Goal: Information Seeking & Learning: Check status

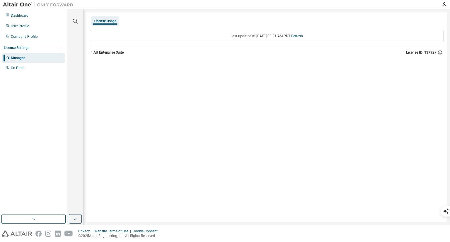
click at [120, 52] on div "AU Enterprise Suite" at bounding box center [108, 52] width 30 height 5
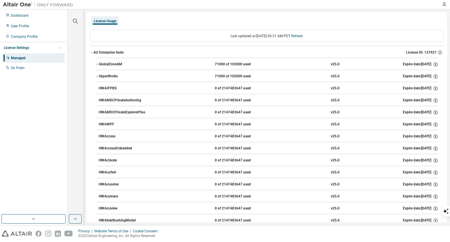
click at [229, 64] on div "71000 of 102000 used" at bounding box center [241, 64] width 53 height 5
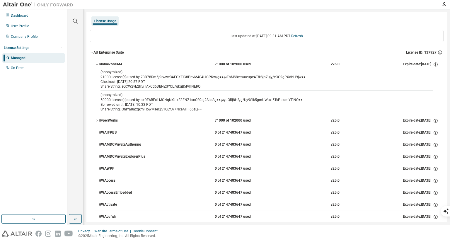
click at [170, 120] on div "HyperWorks 71000 of 102000 used v25.0 Expire date: 2026-02-23" at bounding box center [269, 120] width 340 height 5
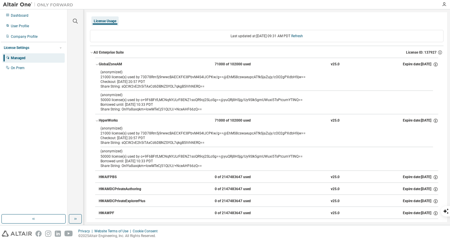
click at [135, 100] on div "(anonymized) 50000 license(s) used by o+9F6BFtfLMCNqNYJLrF8ENZ1soQR9oj2SLoSg==@…" at bounding box center [260, 98] width 319 height 10
click at [142, 107] on div "Share String: OnlYa8axqkm+lowMTeCj51QLYJ/+NceAHF66zQ==" at bounding box center [260, 109] width 319 height 5
click at [139, 105] on div "Borrowed until: [DATE] 10:33 PDT" at bounding box center [260, 104] width 319 height 5
click at [144, 106] on div "Borrowed until: [DATE] 10:33 PDT" at bounding box center [260, 104] width 319 height 5
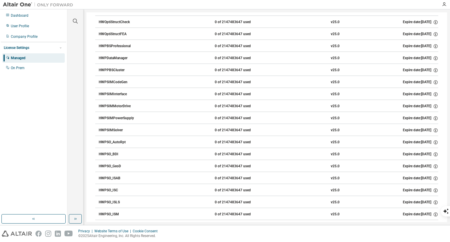
scroll to position [3562, 0]
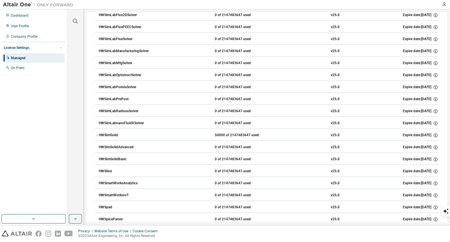
click at [98, 134] on icon "button" at bounding box center [97, 136] width 4 height 4
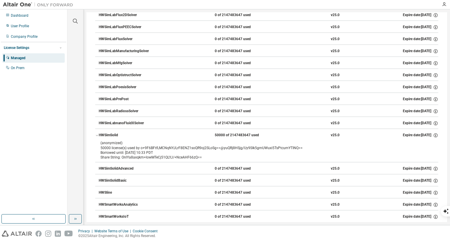
scroll to position [3584, 0]
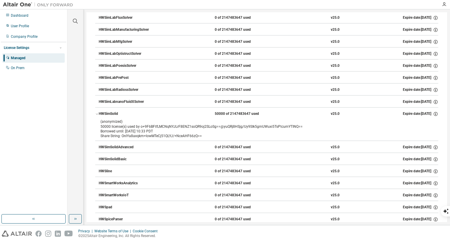
click at [95, 112] on icon "button" at bounding box center [97, 114] width 4 height 4
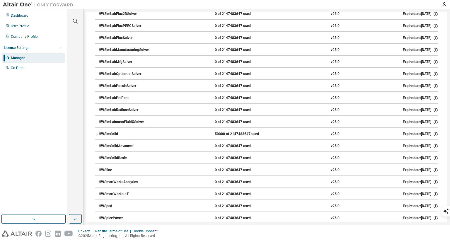
scroll to position [3562, 0]
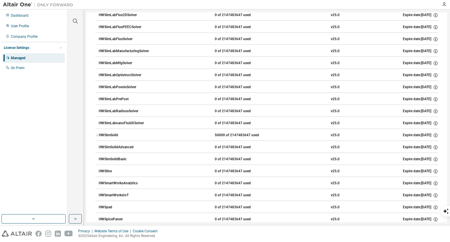
click at [99, 105] on button "HWSimLabRadiossSolver 0 of 2147483647 used v25.0 Expire date: 2026-02-23" at bounding box center [269, 111] width 340 height 13
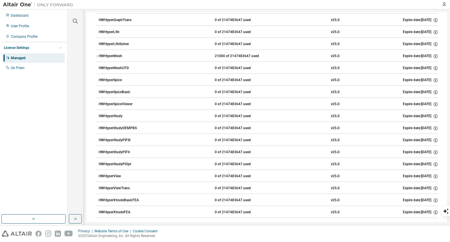
scroll to position [3586, 0]
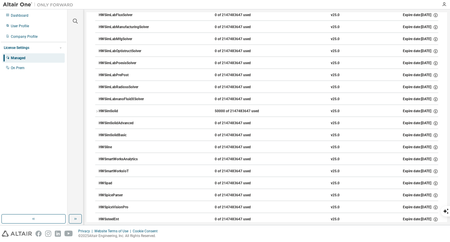
click at [216, 105] on button "HWSimSolid 50000 of 2147483647 used v25.0 Expire date: 2026-02-23" at bounding box center [266, 111] width 343 height 13
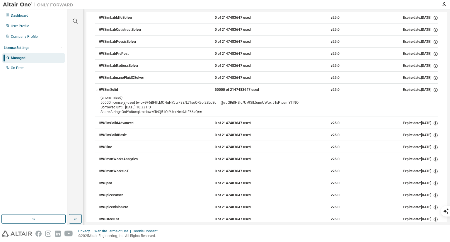
scroll to position [3608, 0]
drag, startPoint x: 445, startPoint y: 199, endPoint x: 431, endPoint y: 208, distance: 16.7
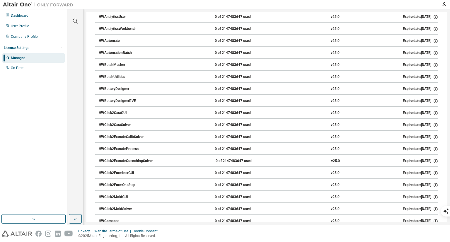
scroll to position [0, 0]
